Goal: Task Accomplishment & Management: Use online tool/utility

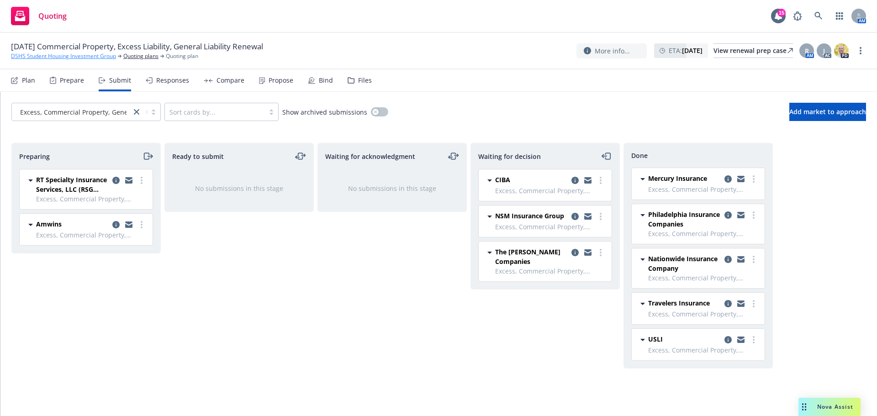
click at [46, 56] on link "DSHS Student Housing Investment Group" at bounding box center [63, 56] width 105 height 8
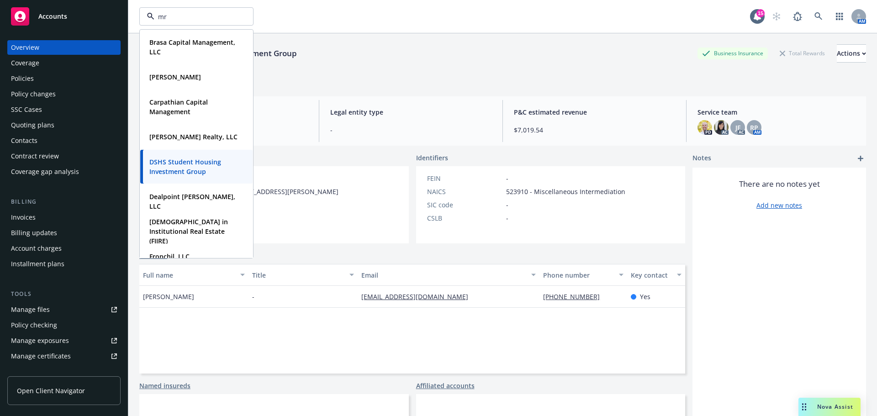
type input "mrk"
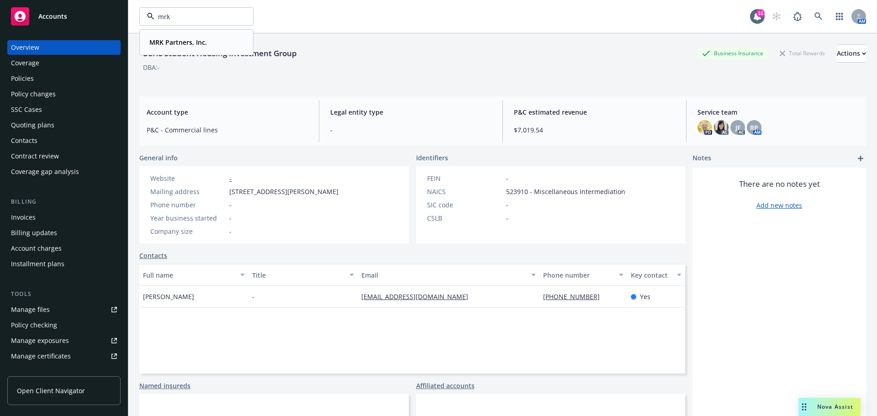
click at [182, 43] on strong "MRK Partners, Inc." at bounding box center [178, 42] width 58 height 9
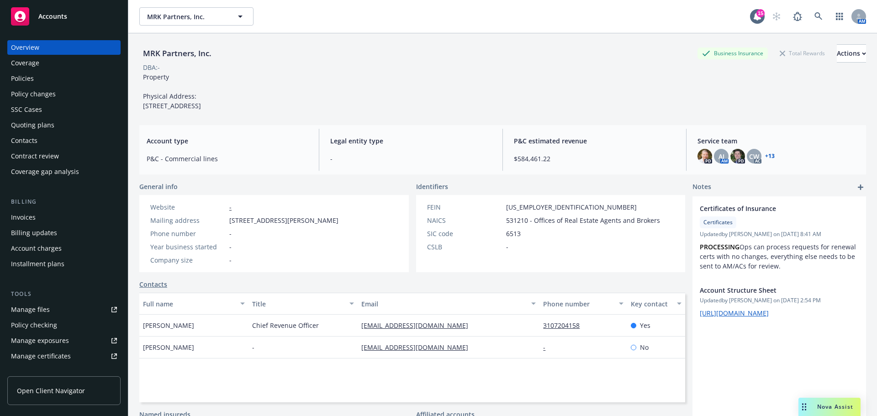
click at [40, 84] on div "Policies" at bounding box center [64, 78] width 106 height 15
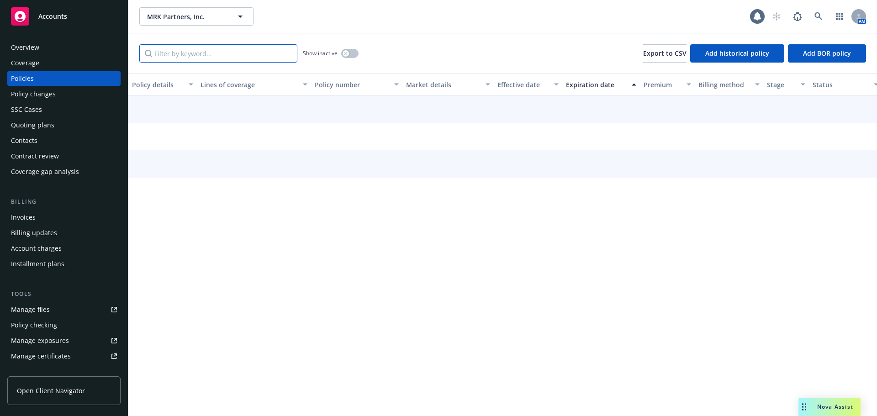
click at [173, 49] on input "Filter by keyword..." at bounding box center [218, 53] width 158 height 18
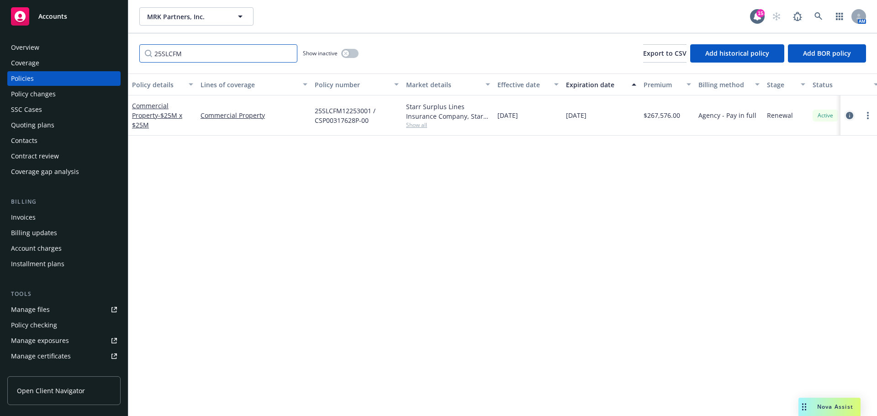
type input "25SLCFM"
click at [851, 118] on icon "circleInformation" at bounding box center [848, 115] width 7 height 7
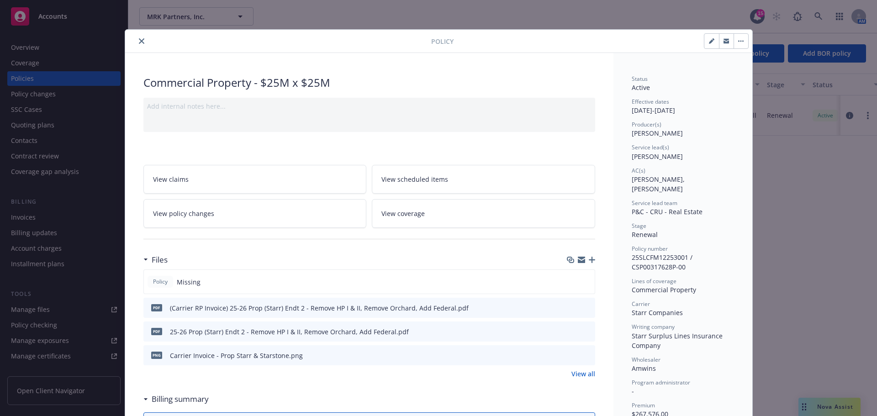
click at [140, 41] on icon "close" at bounding box center [141, 40] width 5 height 5
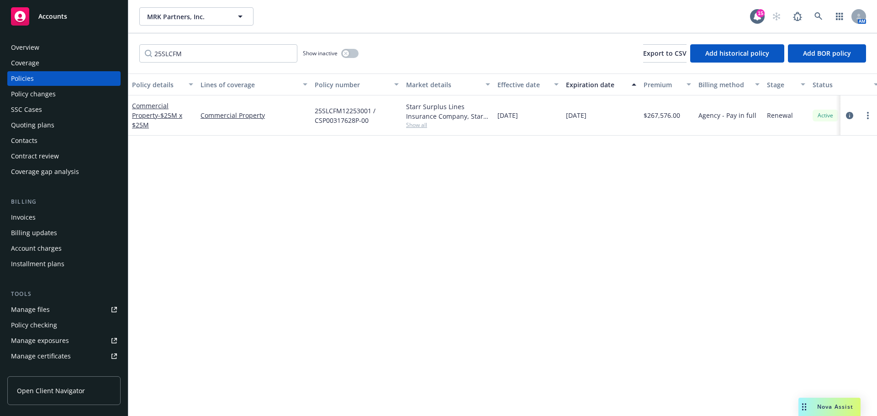
click at [207, 169] on div "Policy details Lines of coverage Policy number Market details Effective date Ex…" at bounding box center [502, 245] width 748 height 342
click at [866, 113] on link "more" at bounding box center [867, 115] width 11 height 11
click at [847, 116] on icon "circleInformation" at bounding box center [848, 115] width 7 height 7
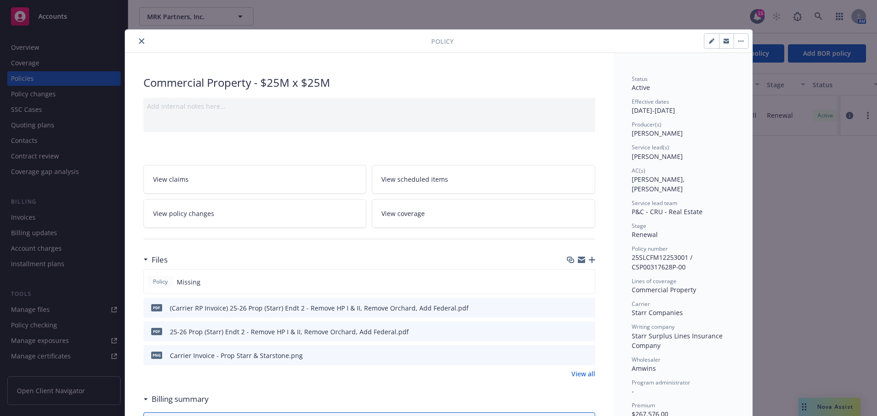
scroll to position [27, 0]
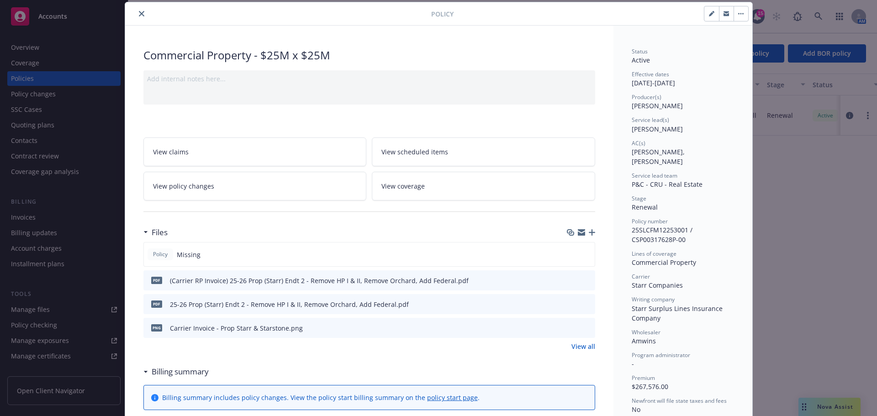
click at [698, 11] on div at bounding box center [600, 14] width 295 height 16
click at [704, 11] on button "button" at bounding box center [711, 13] width 15 height 15
select select "RENEWAL"
select select "12"
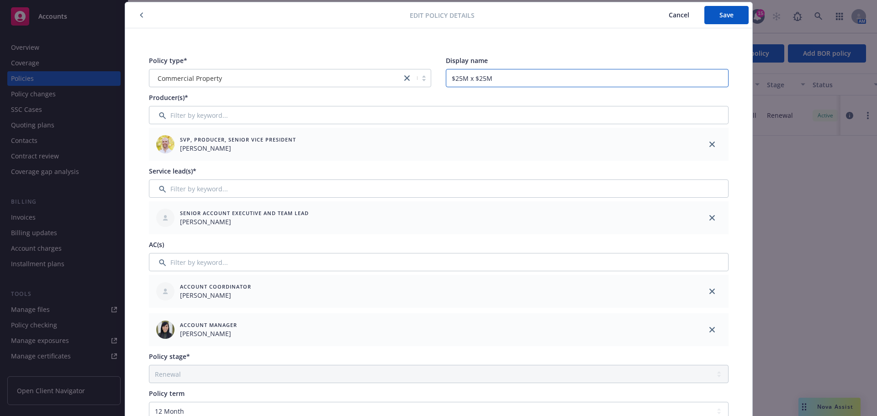
drag, startPoint x: 528, startPoint y: 79, endPoint x: 505, endPoint y: 79, distance: 22.8
click at [505, 79] on input "$25M x $25M" at bounding box center [587, 78] width 283 height 18
drag, startPoint x: 453, startPoint y: 77, endPoint x: 473, endPoint y: 77, distance: 19.2
click at [454, 77] on input "$25M x $25M" at bounding box center [587, 78] width 283 height 18
type input "$15M p/o $25M x $25M"
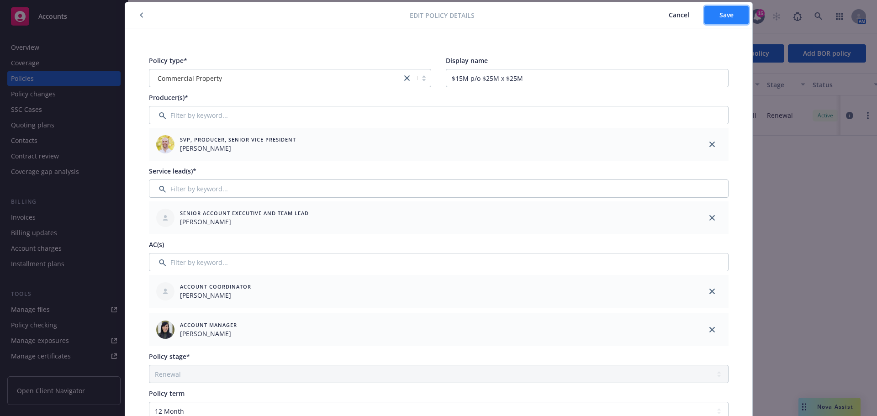
click at [729, 17] on span "Save" at bounding box center [726, 15] width 14 height 9
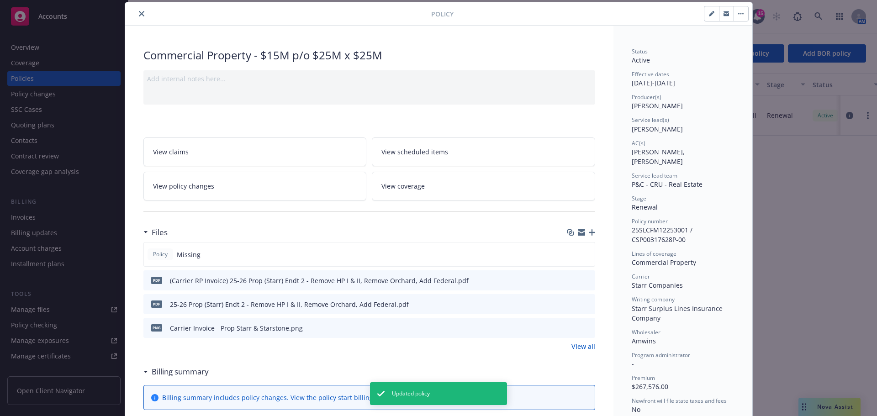
click at [139, 12] on icon "close" at bounding box center [141, 13] width 5 height 5
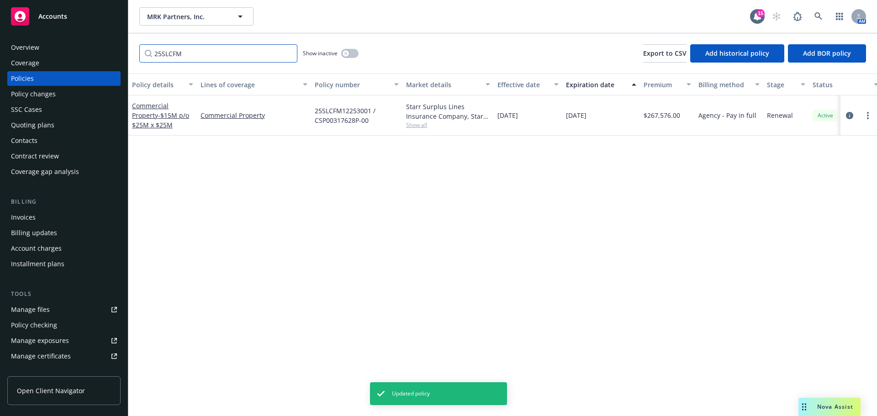
click at [194, 58] on input "25SLCFM" at bounding box center [218, 53] width 158 height 18
drag, startPoint x: 214, startPoint y: 54, endPoint x: 60, endPoint y: 57, distance: 153.9
click at [60, 57] on div "Accounts Overview Coverage Policies Policy changes SSC Cases Quoting plans Cont…" at bounding box center [438, 208] width 877 height 416
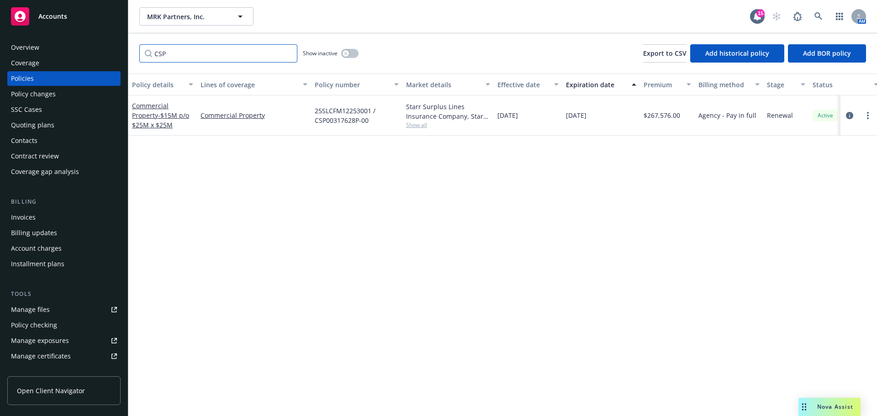
type input "CSP"
drag, startPoint x: 491, startPoint y: 84, endPoint x: 551, endPoint y: 86, distance: 60.7
click at [551, 86] on div "button" at bounding box center [549, 84] width 5 height 21
click at [851, 110] on link "circleInformation" at bounding box center [849, 115] width 11 height 11
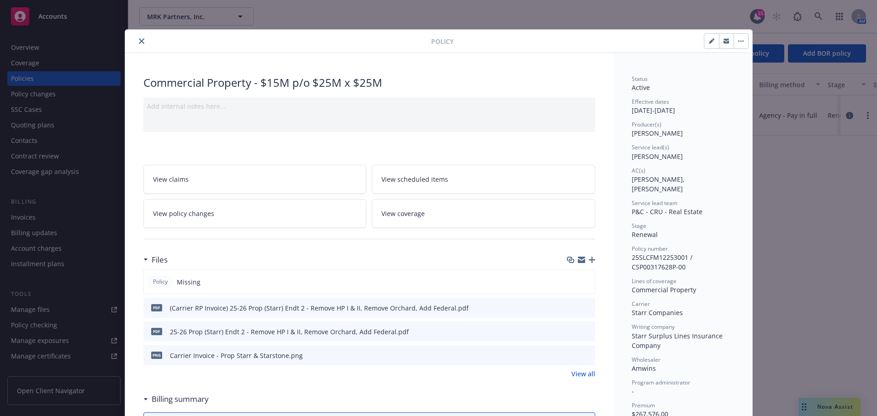
scroll to position [27, 0]
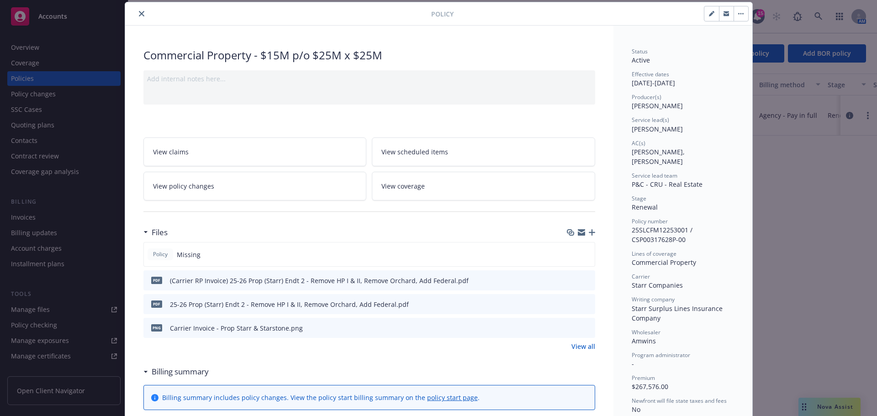
click at [709, 15] on icon "button" at bounding box center [711, 14] width 5 height 5
select select "RENEWAL"
select select "12"
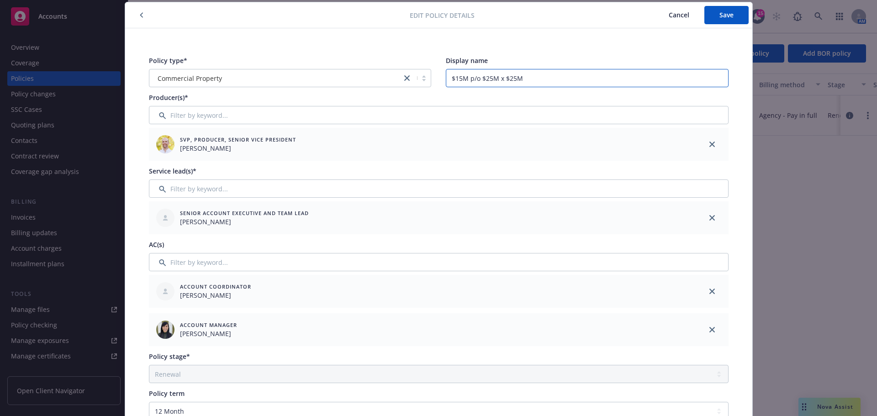
drag, startPoint x: 479, startPoint y: 78, endPoint x: 397, endPoint y: 77, distance: 82.2
click at [397, 77] on div "Policy type* Commercial Property Display name $15M p/o $25M x $25M" at bounding box center [438, 72] width 579 height 32
type input "$25M x $25M"
click at [719, 7] on button "Save" at bounding box center [726, 15] width 44 height 18
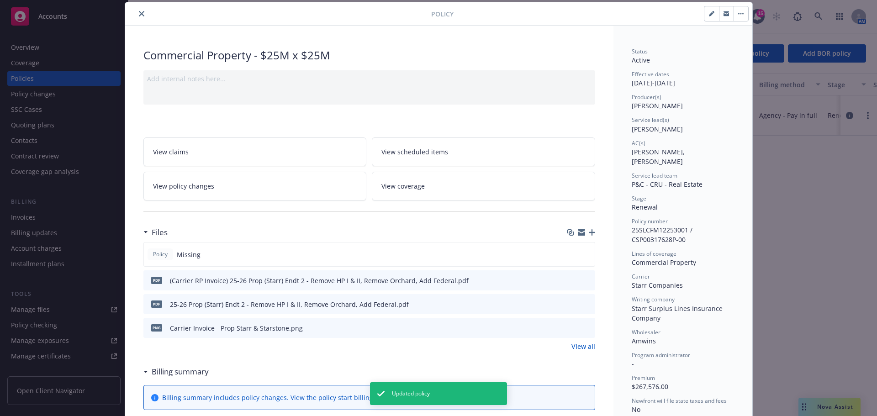
click at [139, 11] on icon "close" at bounding box center [141, 13] width 5 height 5
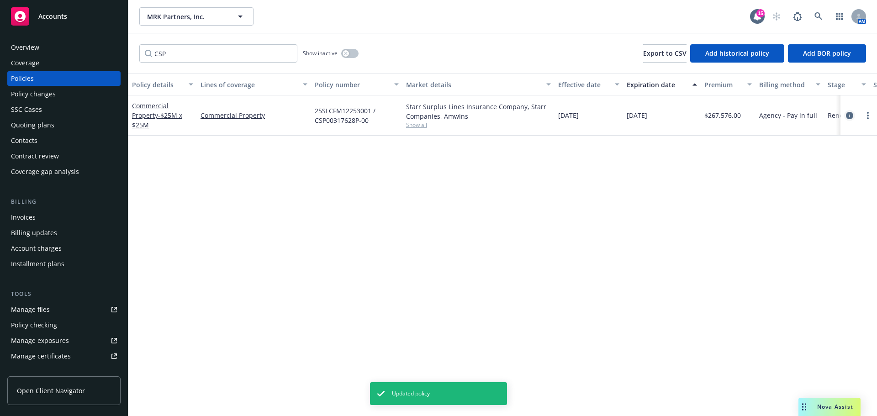
click at [845, 116] on link "circleInformation" at bounding box center [849, 115] width 11 height 11
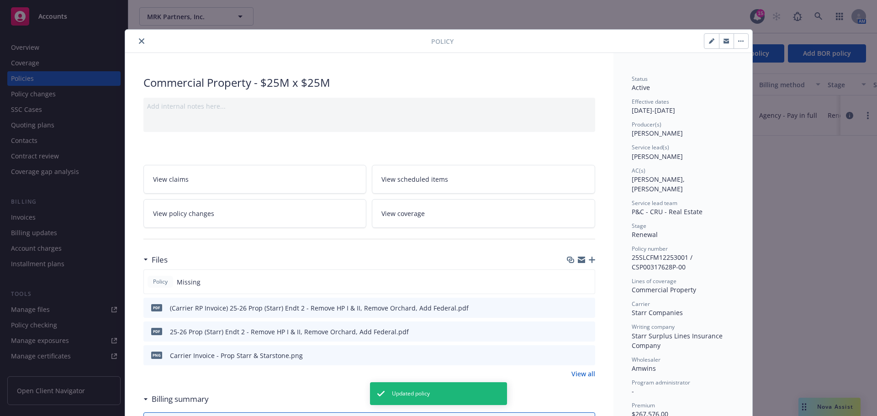
scroll to position [27, 0]
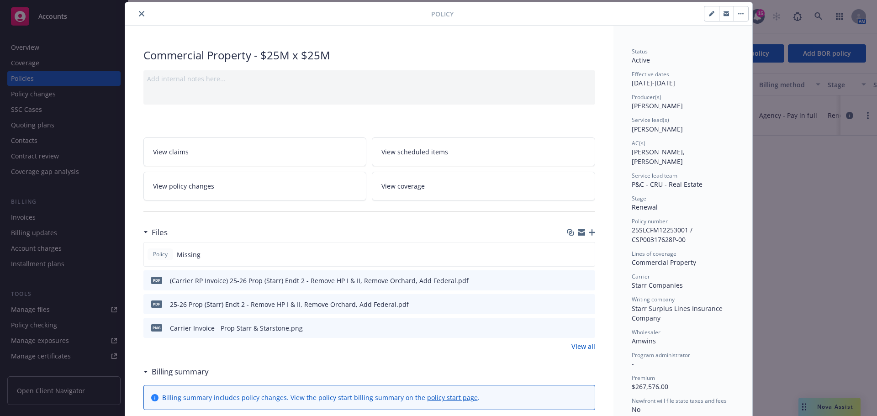
click at [588, 231] on icon "button" at bounding box center [591, 232] width 6 height 6
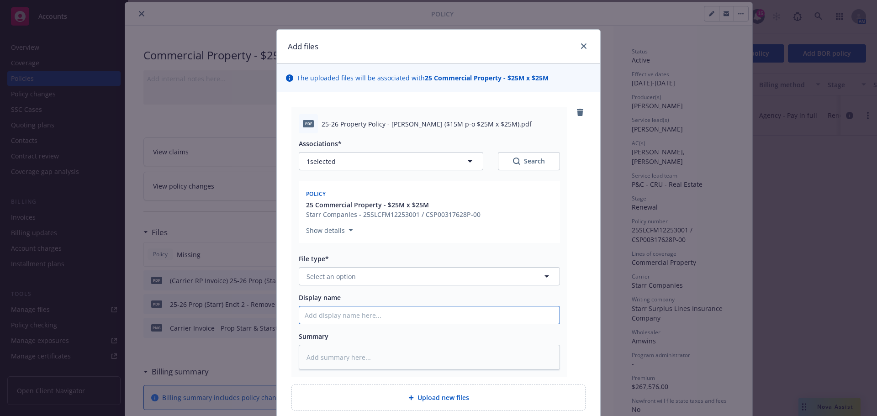
click at [356, 324] on input "Display name" at bounding box center [429, 314] width 260 height 17
paste input "25-26 Property Policy - [PERSON_NAME] ($15M p-o $25M x $25M)"
type textarea "x"
type input "25-26 Property Policy - [PERSON_NAME] ($15M p-o $25M x $25M)"
click at [371, 274] on button "Select an option" at bounding box center [429, 276] width 261 height 18
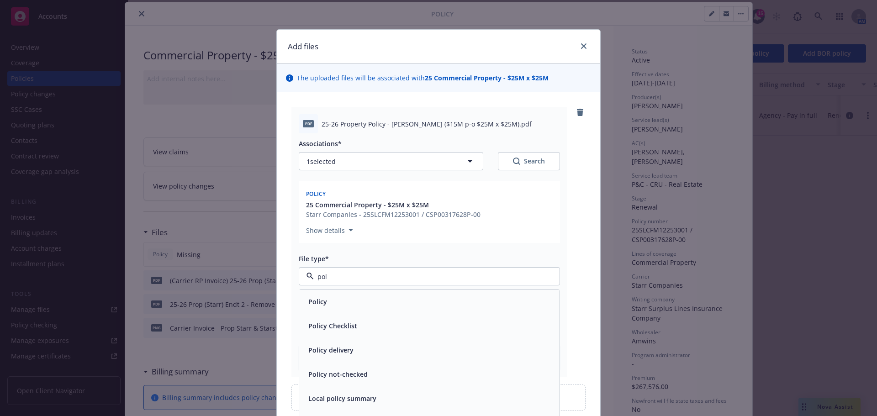
type input "poli"
click at [366, 304] on div "Policy" at bounding box center [429, 301] width 249 height 13
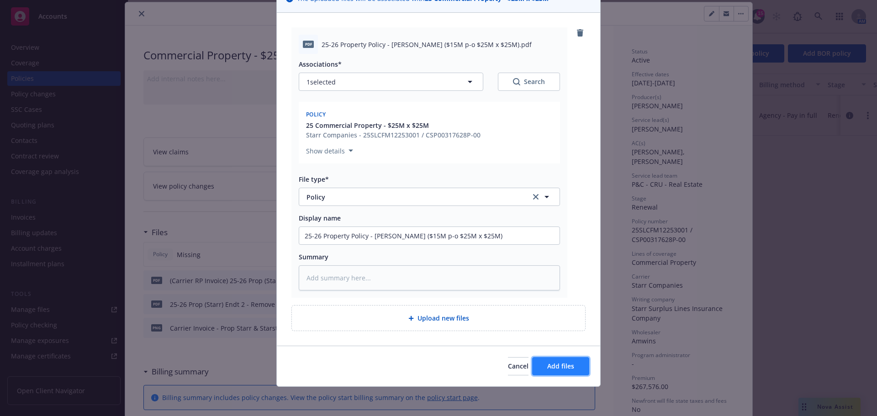
click at [565, 362] on span "Add files" at bounding box center [560, 366] width 27 height 9
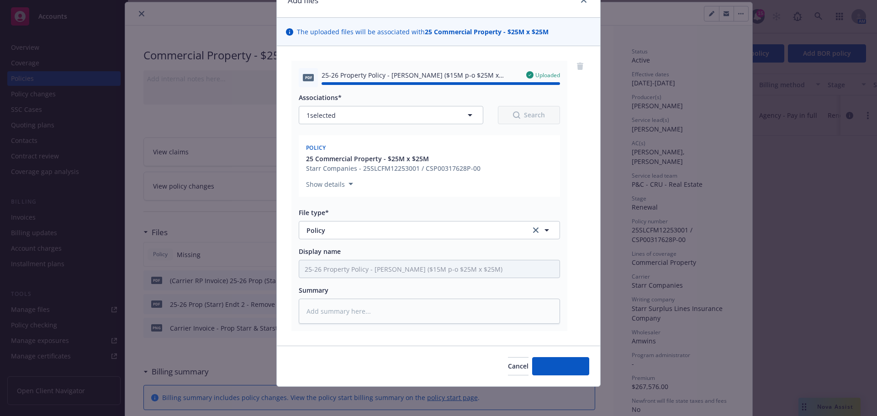
type textarea "x"
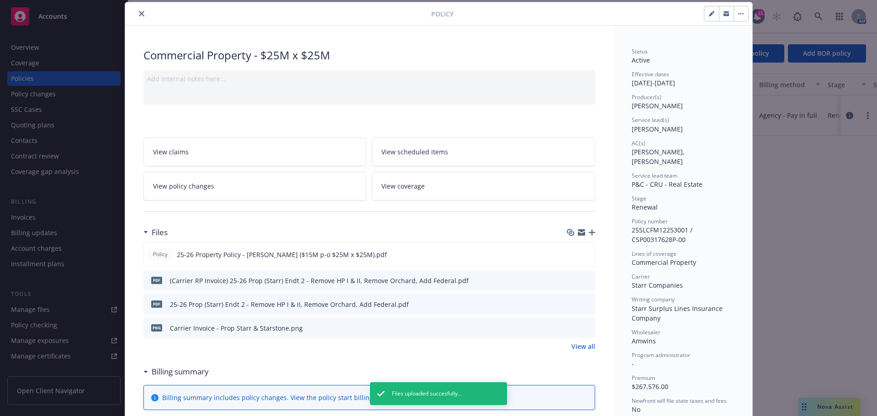
click at [173, 15] on div at bounding box center [280, 13] width 302 height 11
click at [136, 16] on button "close" at bounding box center [141, 13] width 11 height 11
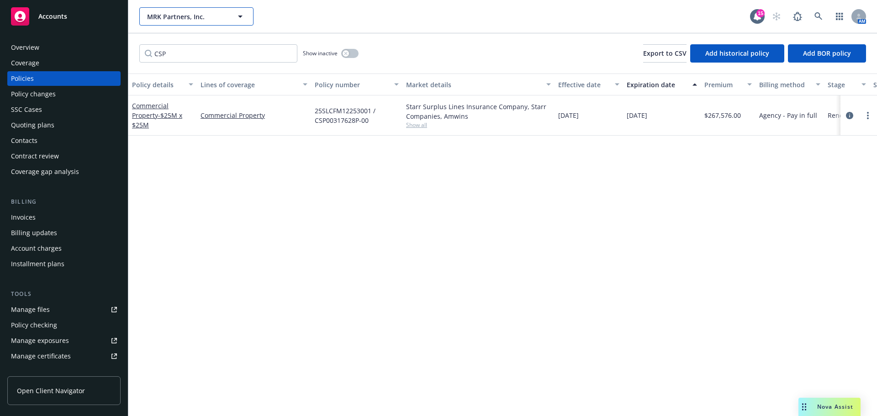
click at [173, 16] on span "MRK Partners, Inc." at bounding box center [186, 17] width 79 height 10
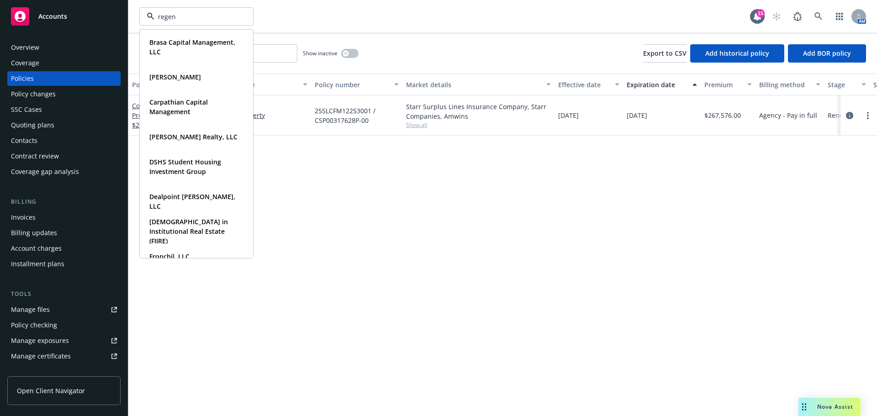
type input "regent"
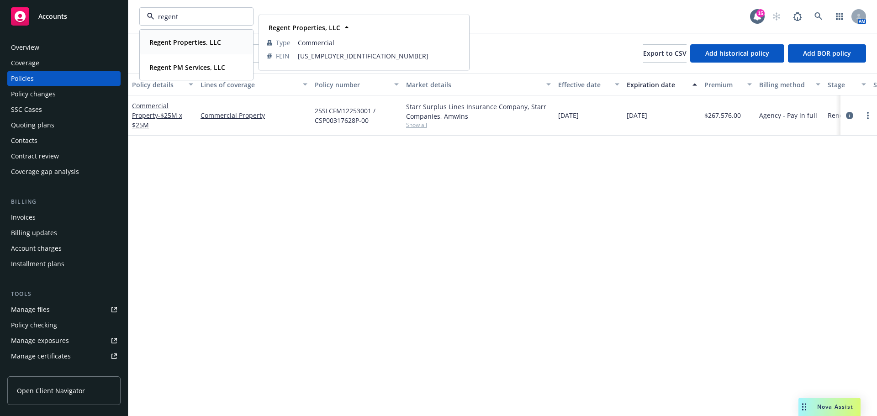
click at [207, 42] on strong "Regent Properties, LLC" at bounding box center [185, 42] width 72 height 9
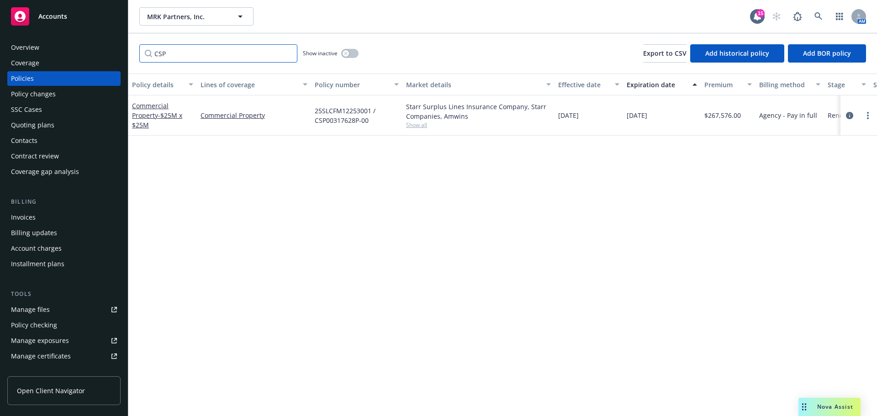
click at [221, 55] on input "CSP" at bounding box center [218, 53] width 158 height 18
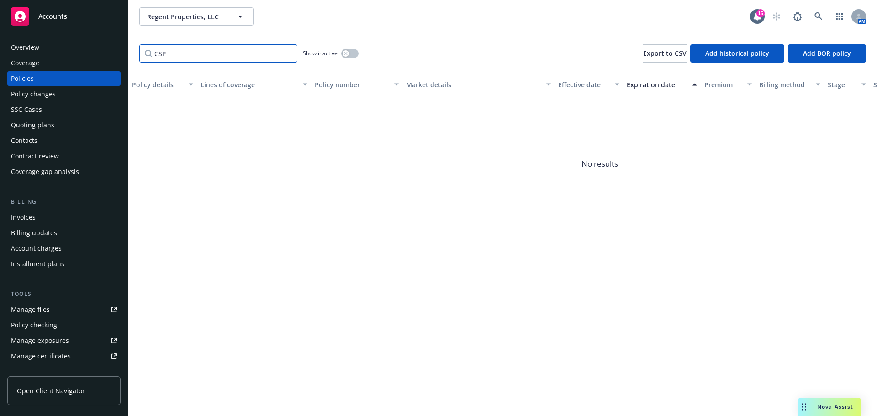
paste input "DSP2506530"
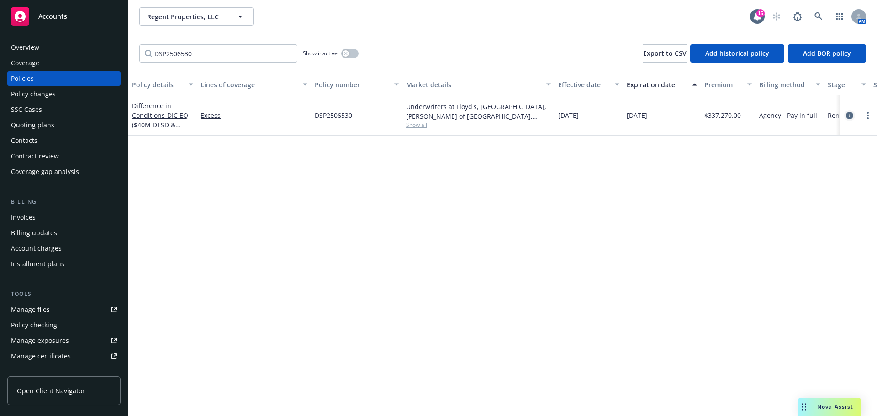
click at [844, 115] on link "circleInformation" at bounding box center [849, 115] width 11 height 11
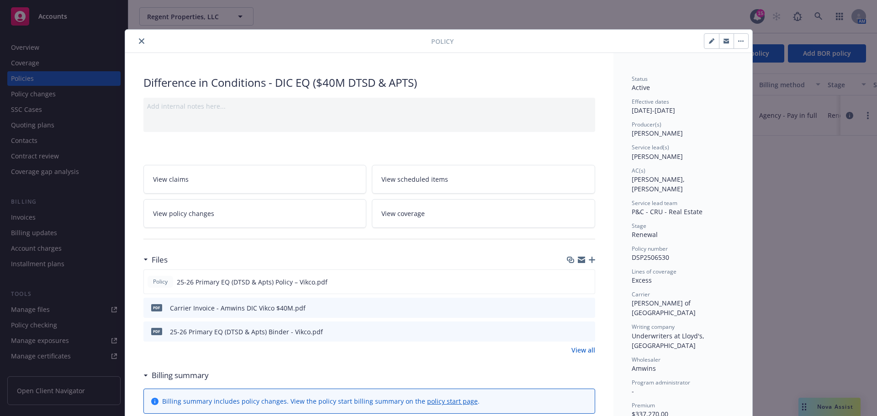
click at [139, 41] on icon "close" at bounding box center [141, 40] width 5 height 5
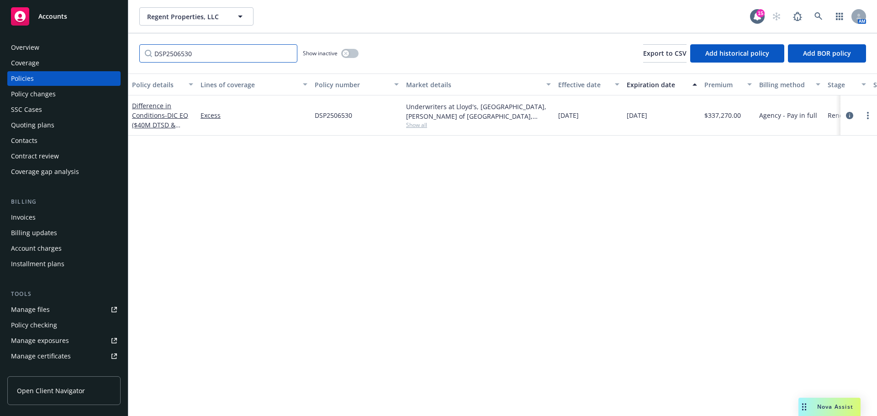
click at [199, 53] on input "DSP2506530" at bounding box center [218, 53] width 158 height 18
drag, startPoint x: 102, startPoint y: 51, endPoint x: 83, endPoint y: 54, distance: 19.5
click at [83, 54] on div "Accounts Overview Coverage Policies Policy changes SSC Cases Quoting plans Cont…" at bounding box center [438, 208] width 877 height 416
type input "115473"
click at [849, 117] on icon "circleInformation" at bounding box center [848, 114] width 7 height 7
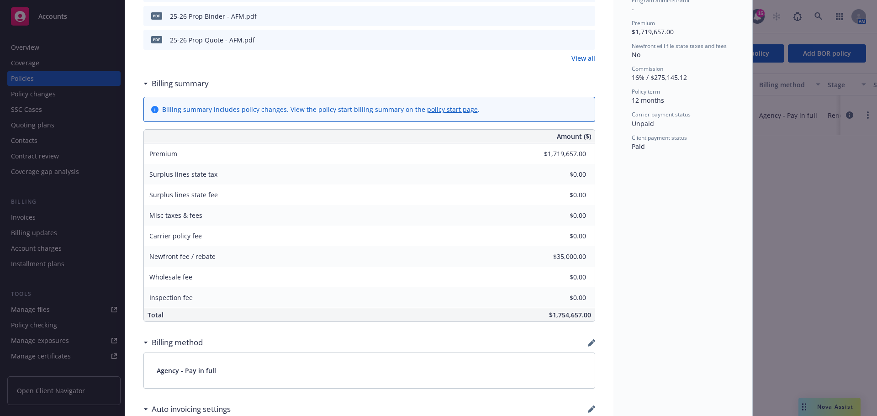
scroll to position [365, 0]
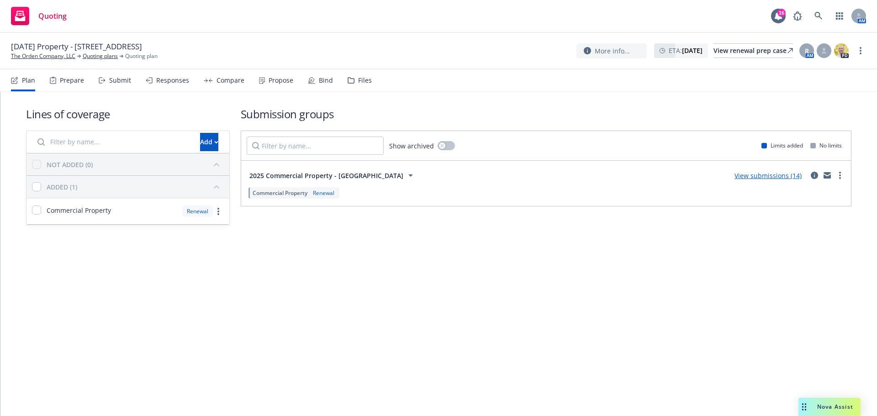
click at [787, 170] on div "View submissions (14)" at bounding box center [768, 175] width 78 height 11
click at [784, 177] on link "View submissions (14)" at bounding box center [767, 175] width 67 height 9
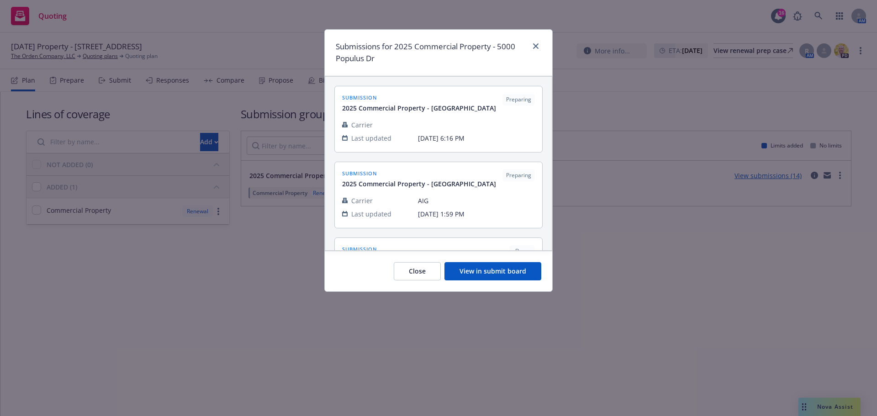
click at [497, 265] on button "View in submit board" at bounding box center [492, 271] width 97 height 18
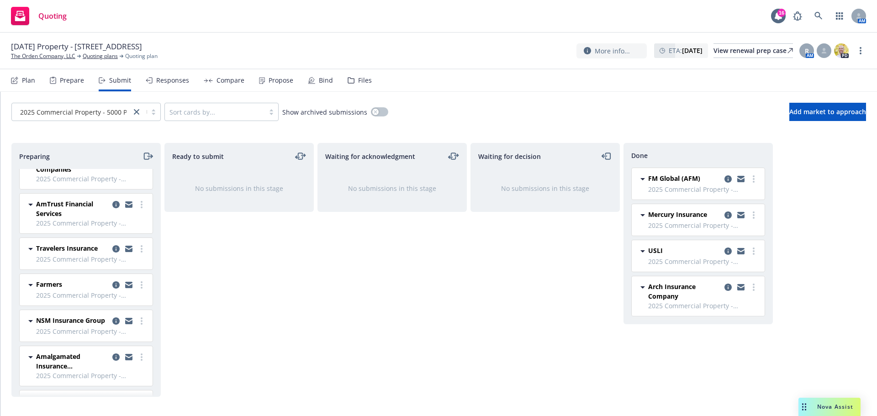
scroll to position [178, 0]
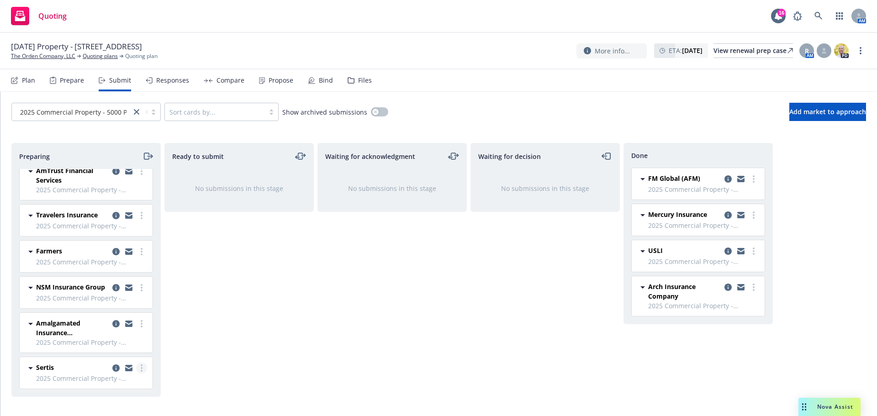
click at [136, 368] on link "more" at bounding box center [141, 367] width 11 height 11
click at [184, 367] on div "Ready to submit No submissions in this stage" at bounding box center [238, 270] width 149 height 254
click at [112, 368] on icon "copy logging email" at bounding box center [115, 367] width 7 height 7
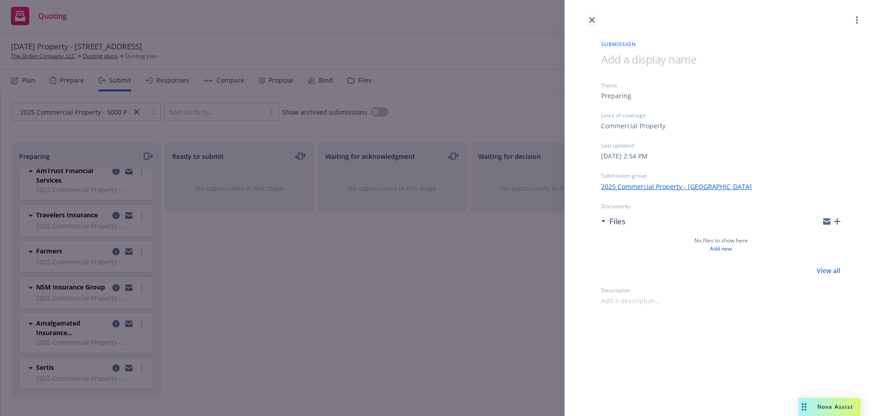
click at [588, 22] on link "close" at bounding box center [591, 20] width 11 height 11
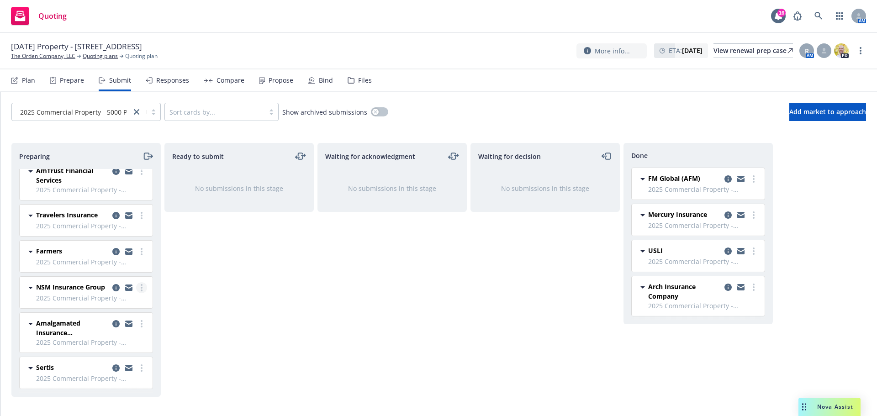
click at [137, 282] on link "more" at bounding box center [141, 287] width 11 height 11
click at [97, 174] on link "Log acknowledgement" at bounding box center [93, 169] width 91 height 18
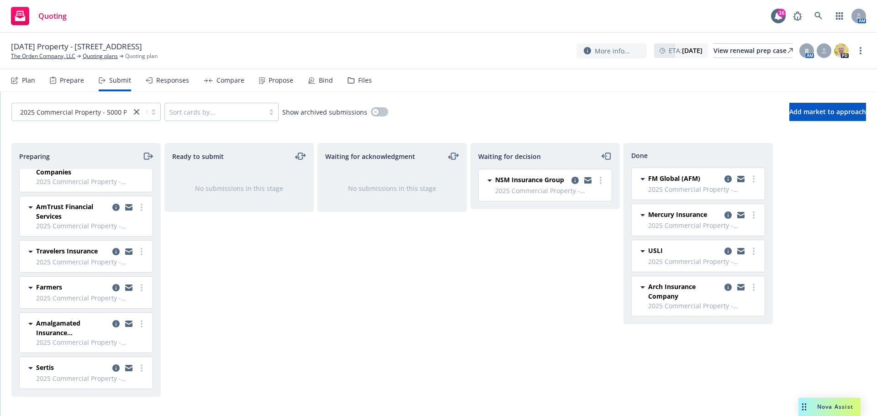
scroll to position [134, 0]
click at [574, 179] on icon "copy logging email" at bounding box center [574, 180] width 7 height 7
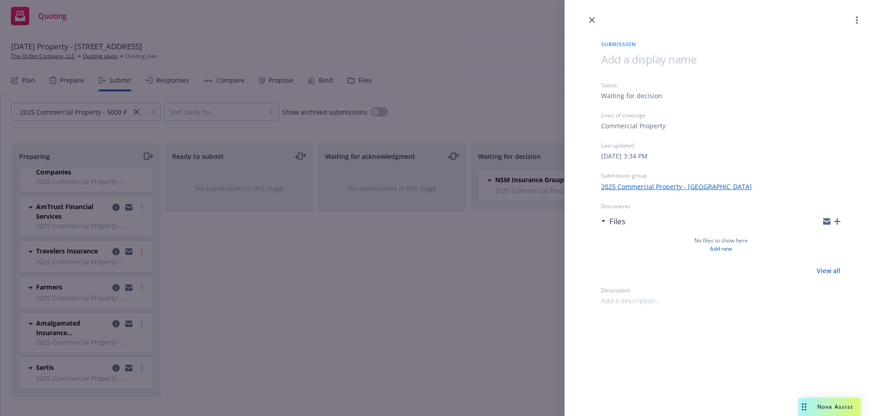
click at [835, 220] on icon "button" at bounding box center [837, 221] width 6 height 6
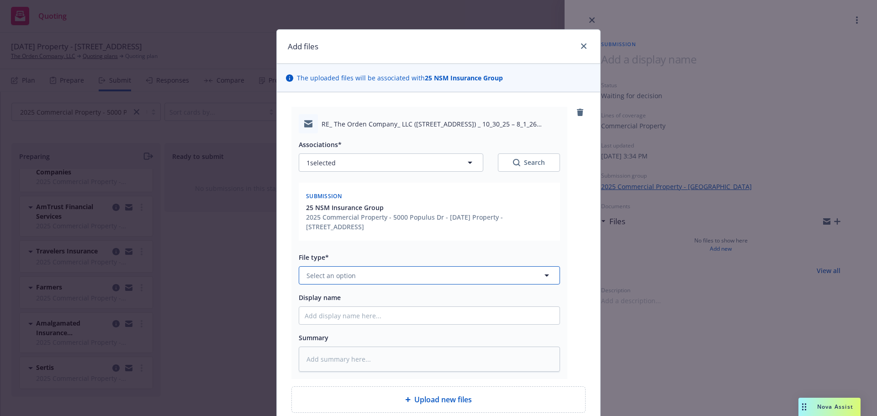
click at [366, 277] on button "Select an option" at bounding box center [429, 275] width 261 height 18
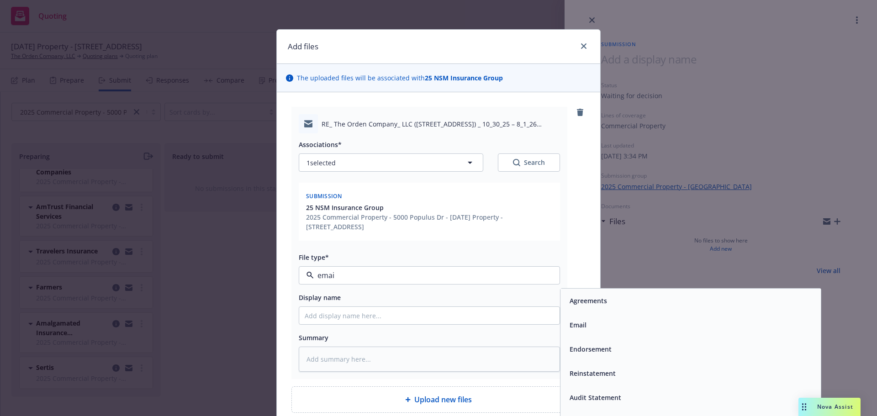
type input "email"
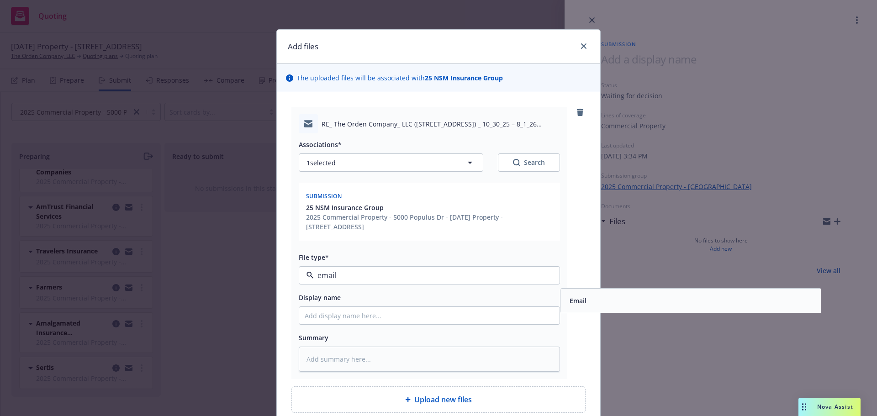
click at [589, 304] on div "Email" at bounding box center [690, 300] width 249 height 13
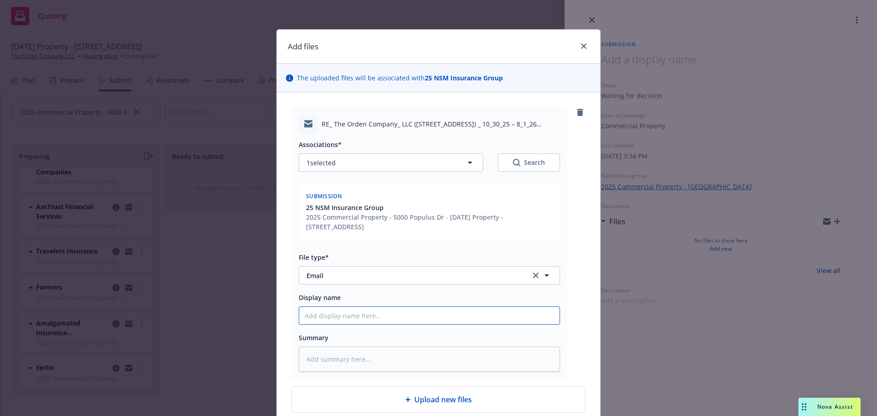
click at [430, 318] on input "Display name" at bounding box center [429, 315] width 260 height 17
type textarea "x"
type input "N"
type textarea "x"
type input "NS"
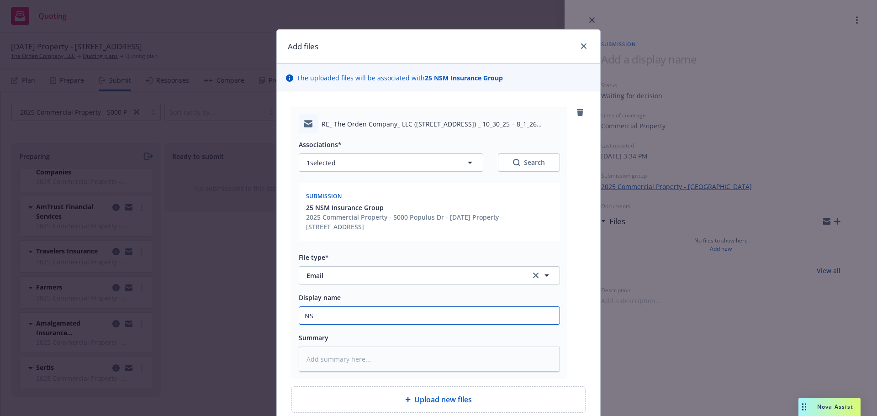
type textarea "x"
type input "NSM"
type textarea "x"
type input "NSM"
type textarea "x"
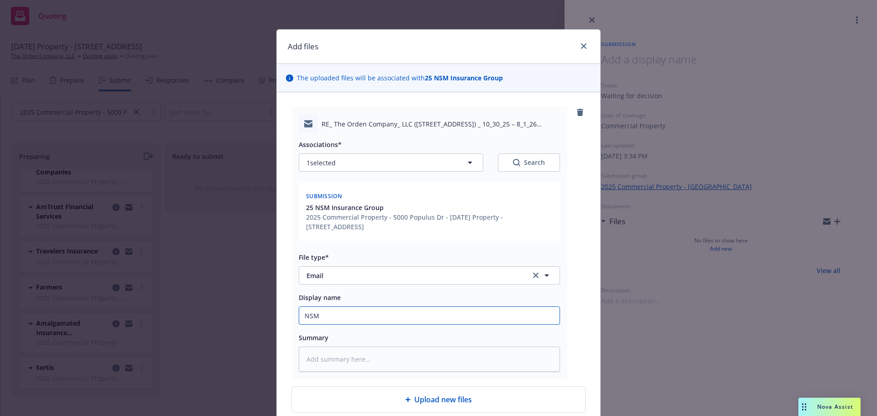
type input "NSM N"
type textarea "x"
type input "NSM Ne"
type textarea "x"
type input "NSM Nee"
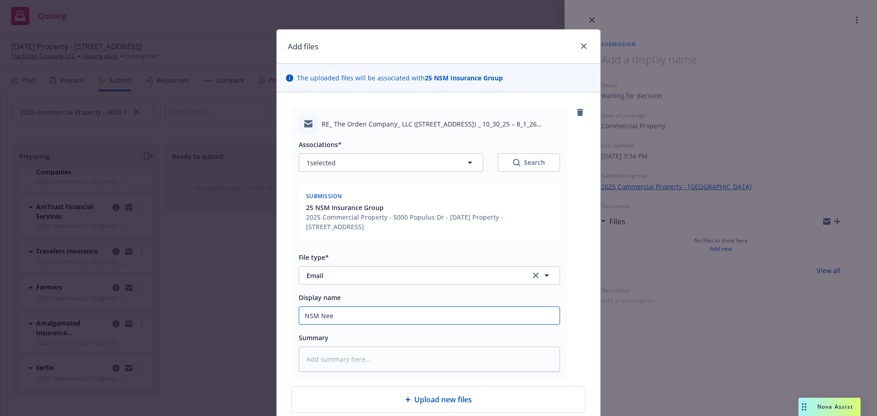
type textarea "x"
type input "NSM Need"
type textarea "x"
type input "NSM Needs"
type textarea "x"
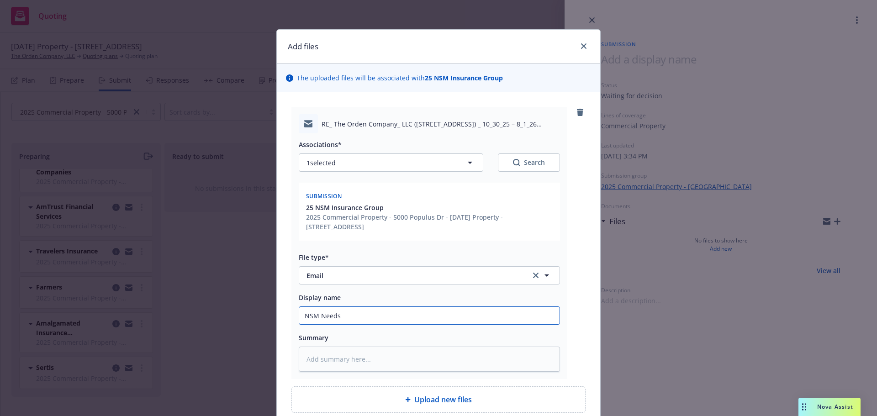
type input "NSM Needs"
type textarea "x"
type input "NSM Needs A"
type textarea "x"
type input "NSM Needs Ad"
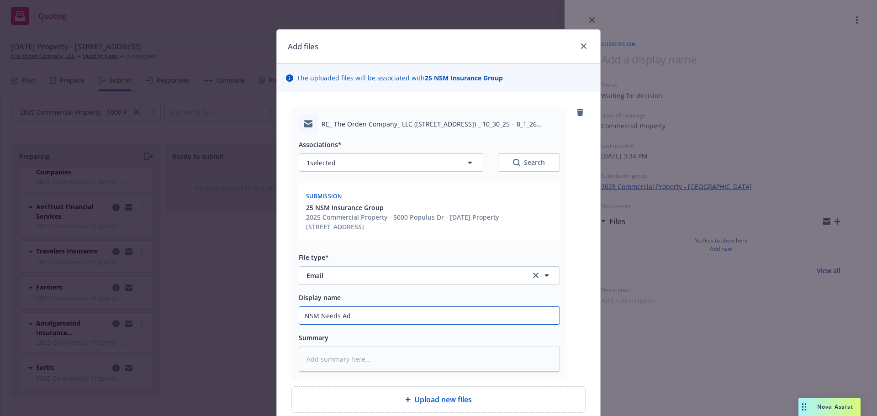
type textarea "x"
type input "NSM Needs Add"
type textarea "x"
type input "NSM Needs Addit"
type textarea "x"
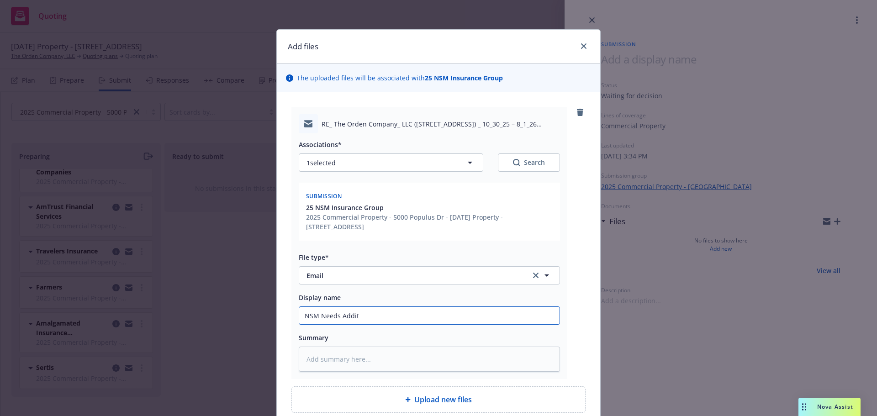
type input "NSM Needs Additi"
type textarea "x"
type input "NSM Needs Additio"
type textarea "x"
type input "NSM Needs Addition"
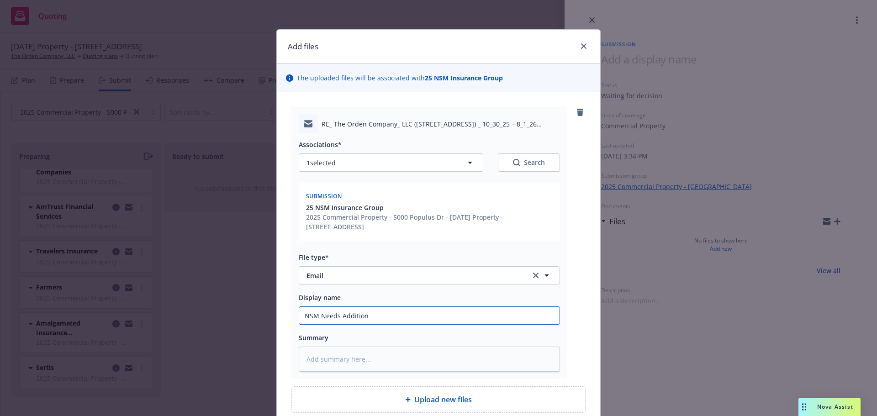
type textarea "x"
type input "NSM Needs Additiona"
type textarea "x"
type input "NSM Needs Additional"
type textarea "x"
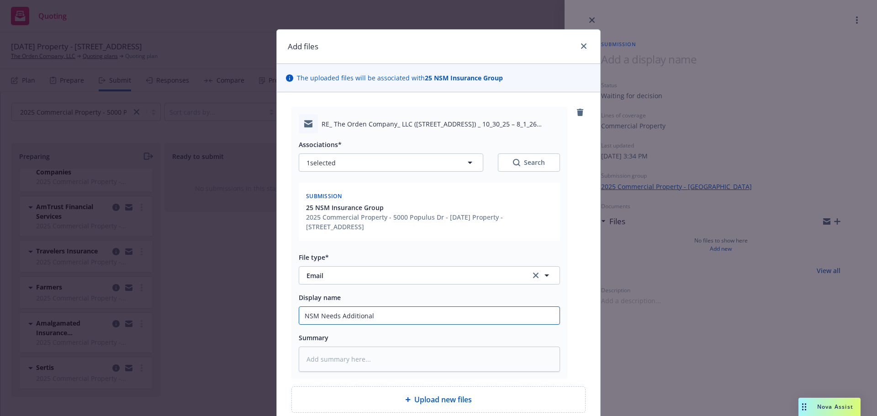
type input "NSM Needs Additional"
type textarea "x"
type input "NSM Needs Additional I"
type textarea "x"
type input "NSM Needs Additional In"
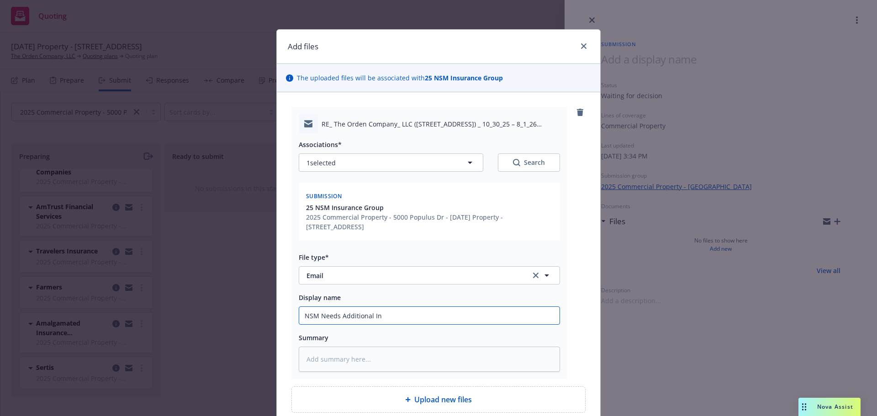
type textarea "x"
type input "NSM Needs Additional Inf"
type textarea "x"
type input "NSM Needs Additional Info"
type textarea "x"
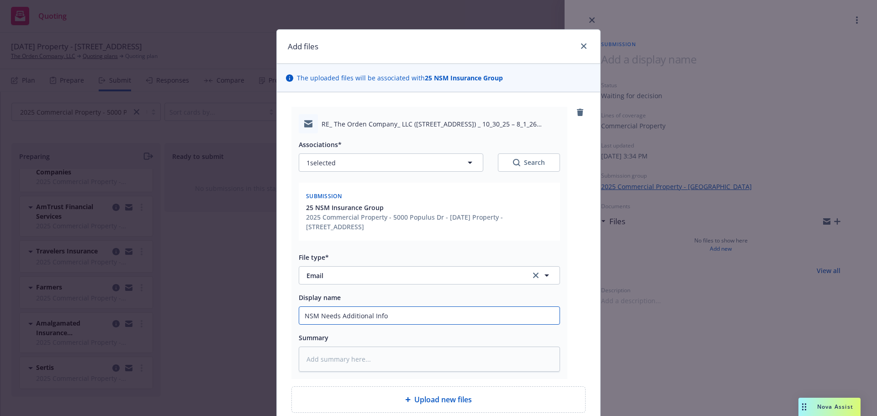
type input "NSM Needs Additional Infor"
type textarea "x"
type input "NSM Needs Additional Inform"
type textarea "x"
type input "NSM Needs Additional Informa"
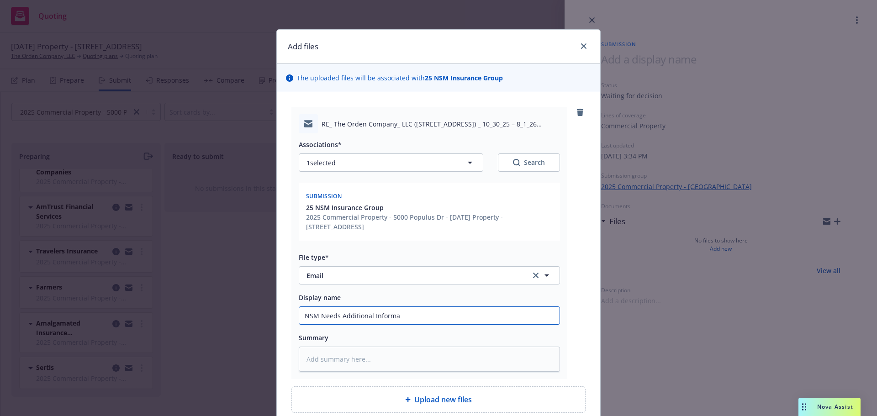
type textarea "x"
type input "NSM Needs Additional Informat"
type textarea "x"
type input "NSM Needs Additional Informati"
type textarea "x"
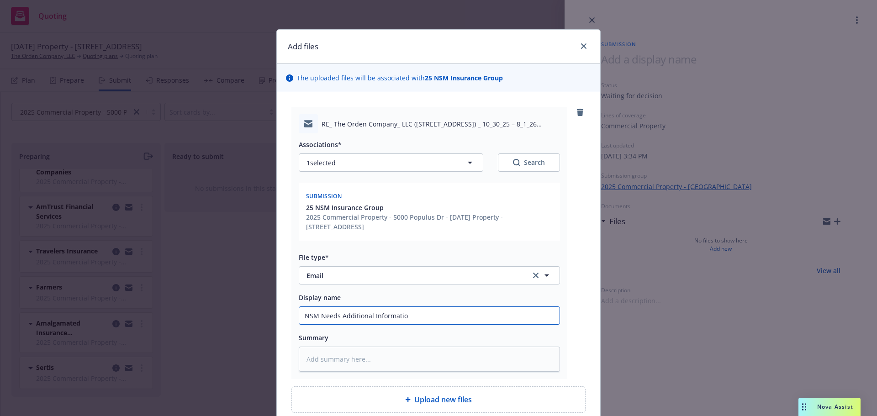
type input "NSM Needs Additional Information"
type textarea "x"
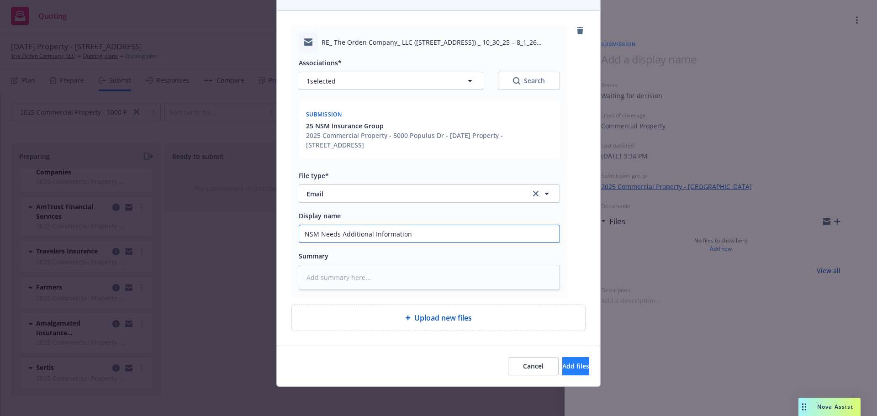
type input "NSM Needs Additional Information"
click at [562, 359] on button "Add files" at bounding box center [575, 366] width 27 height 18
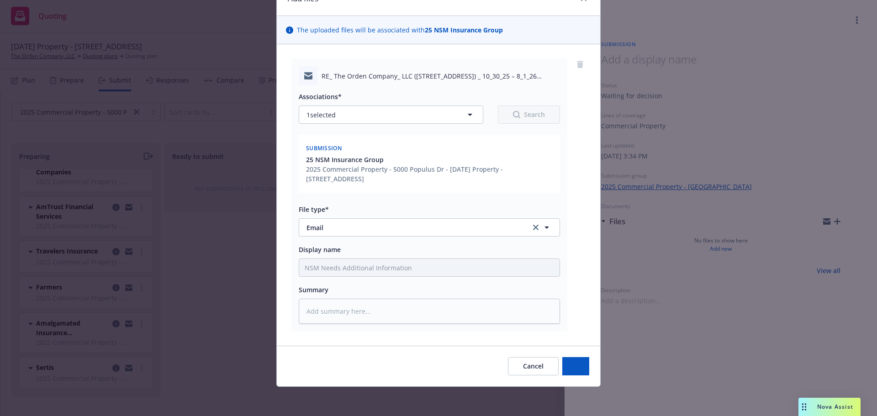
scroll to position [48, 0]
type textarea "x"
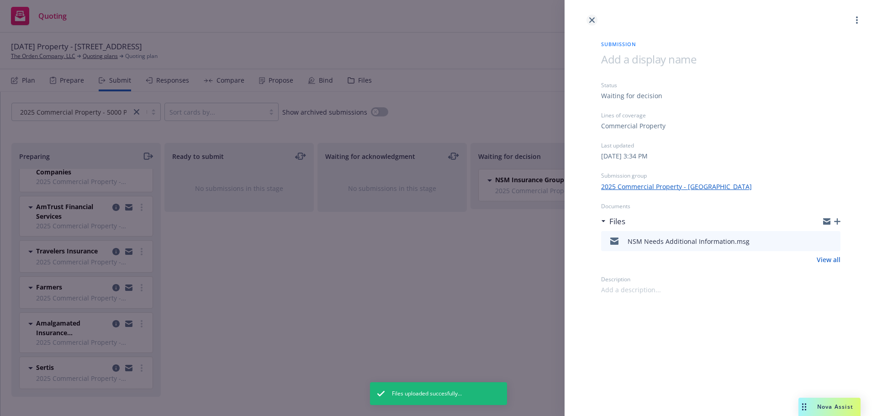
click at [592, 20] on icon "close" at bounding box center [591, 19] width 5 height 5
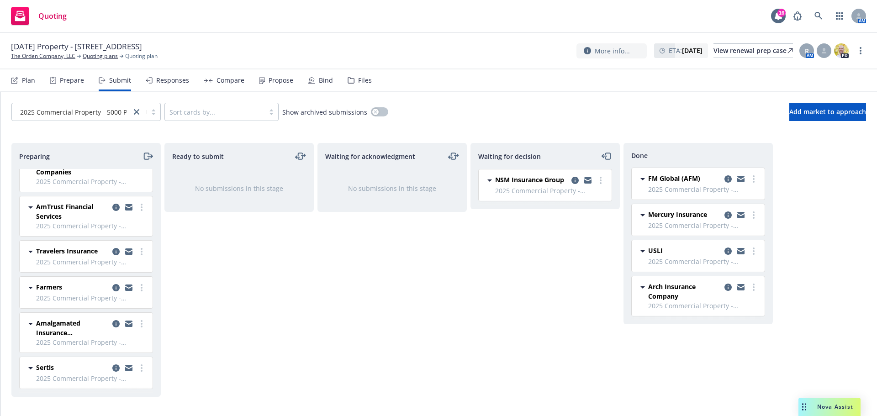
click at [647, 3] on div "Quoting 16 AM" at bounding box center [438, 16] width 877 height 33
